Goal: Find specific fact: Find specific fact

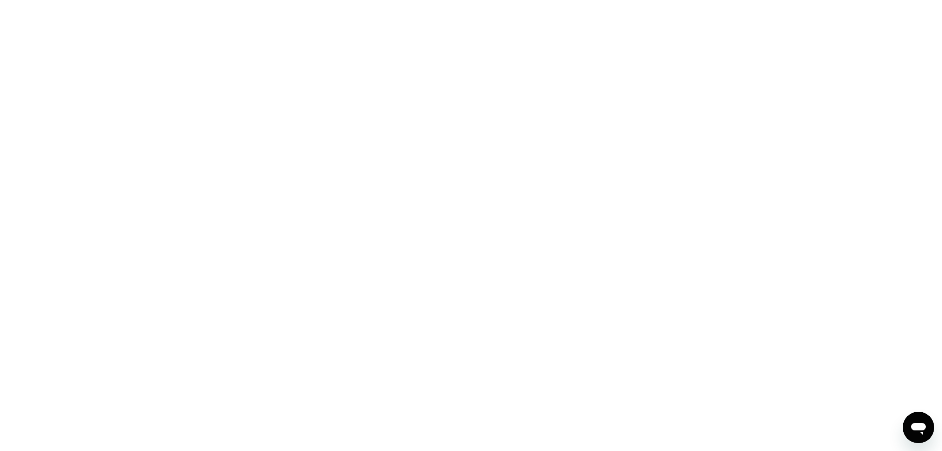
click at [328, 97] on div at bounding box center [471, 225] width 942 height 451
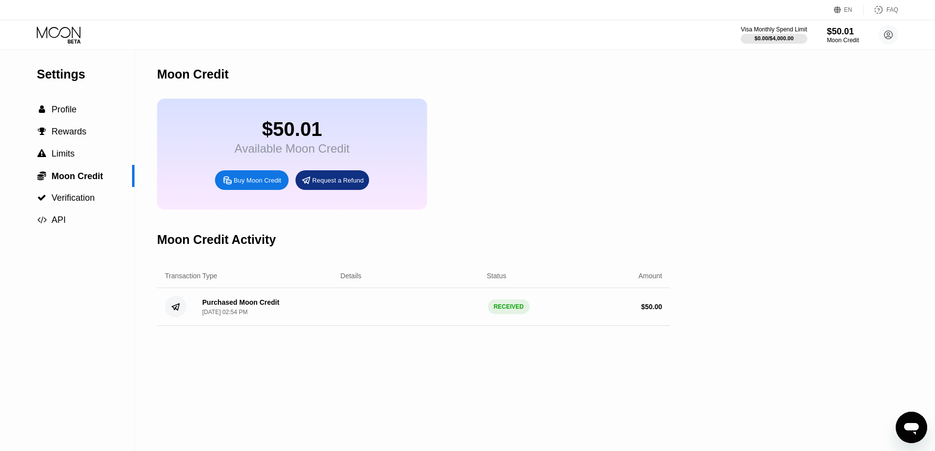
click at [76, 34] on icon at bounding box center [60, 34] width 46 height 17
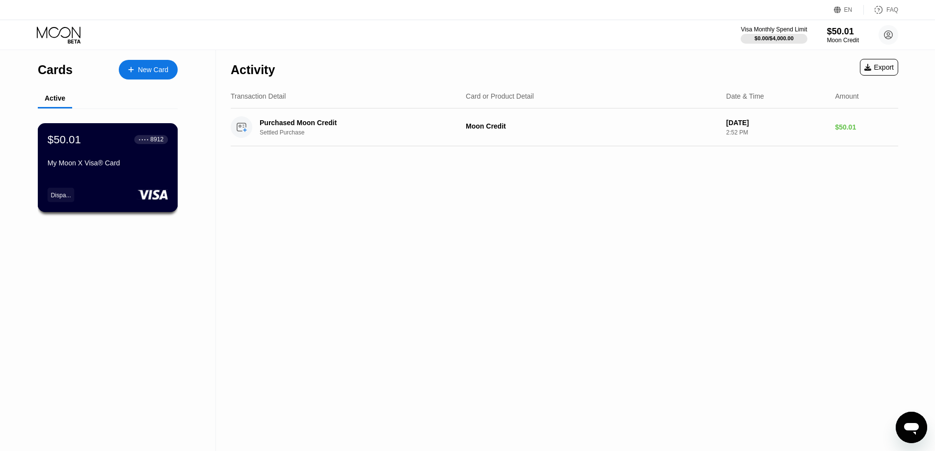
click at [154, 164] on div "My Moon X Visa® Card" at bounding box center [108, 163] width 120 height 8
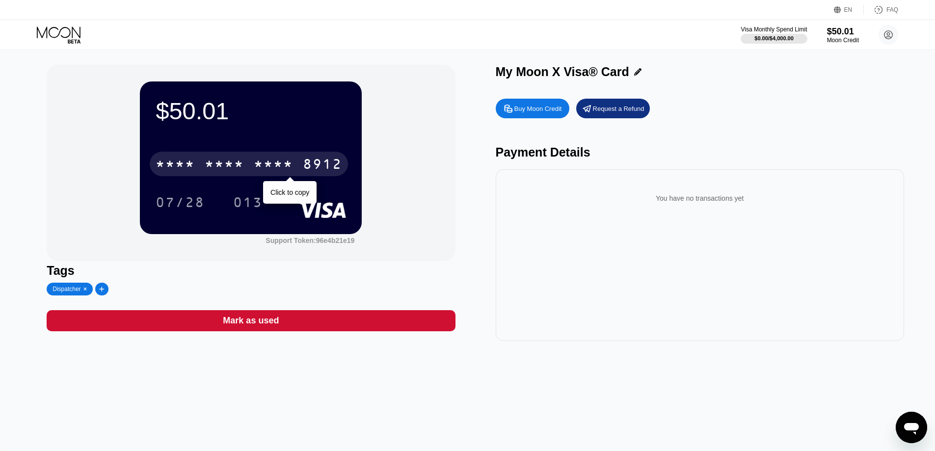
click at [266, 173] on div "* * * *" at bounding box center [273, 166] width 39 height 16
click at [273, 166] on div "2489" at bounding box center [273, 166] width 39 height 16
click at [273, 166] on div "* * * *" at bounding box center [273, 166] width 39 height 16
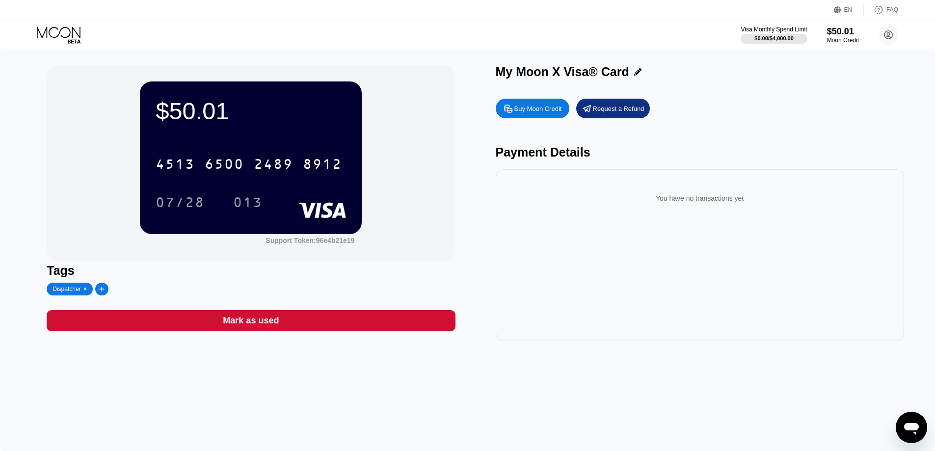
drag, startPoint x: 495, startPoint y: 72, endPoint x: 630, endPoint y: 75, distance: 135.5
click at [631, 75] on div "$50.01 4513 6500 2489 8912 07/28 013 Support Token: 96e4b21e19 Tags Dispatcher …" at bounding box center [468, 203] width 842 height 276
drag, startPoint x: 627, startPoint y: 68, endPoint x: 534, endPoint y: 69, distance: 92.8
click at [534, 69] on div "My Moon X Visa® Card" at bounding box center [700, 72] width 408 height 14
drag, startPoint x: 500, startPoint y: 75, endPoint x: 630, endPoint y: 74, distance: 130.0
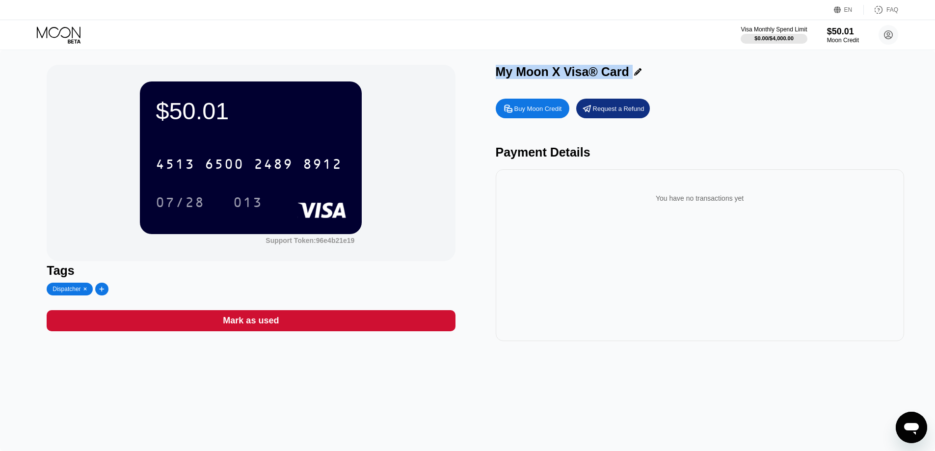
click at [630, 74] on div "My Moon X Visa® Card" at bounding box center [700, 72] width 408 height 14
copy div "My Moon X Visa® Card Buy Moon Credit Request a Refund"
click at [253, 205] on div "013" at bounding box center [247, 204] width 29 height 16
